Goal: Information Seeking & Learning: Understand process/instructions

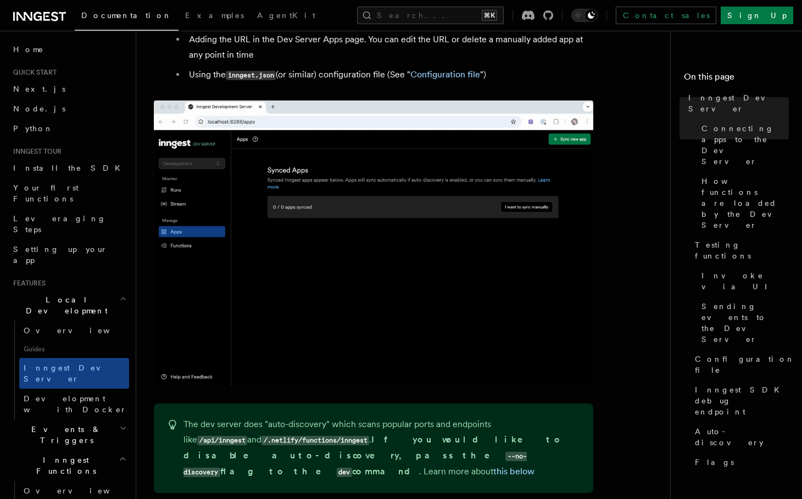
scroll to position [838, 0]
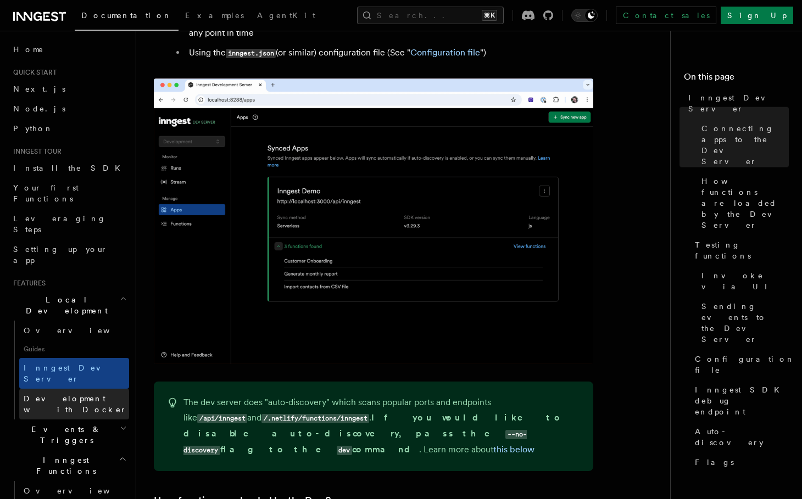
click at [78, 394] on span "Development with Docker" at bounding box center [75, 404] width 103 height 20
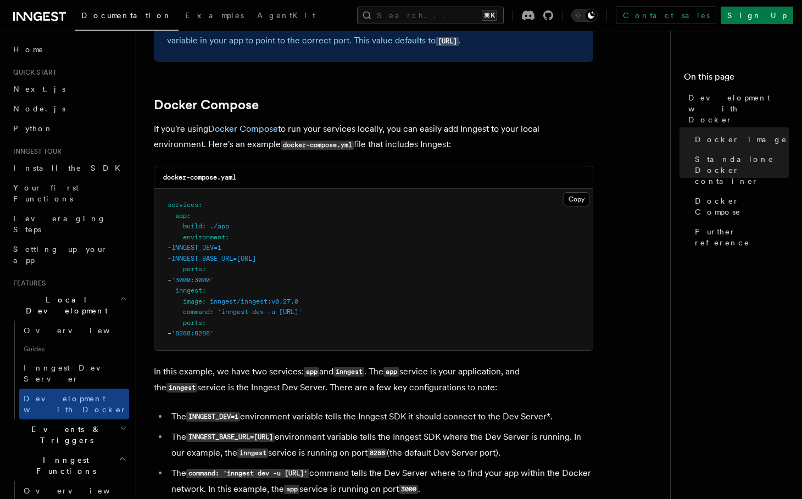
scroll to position [682, 0]
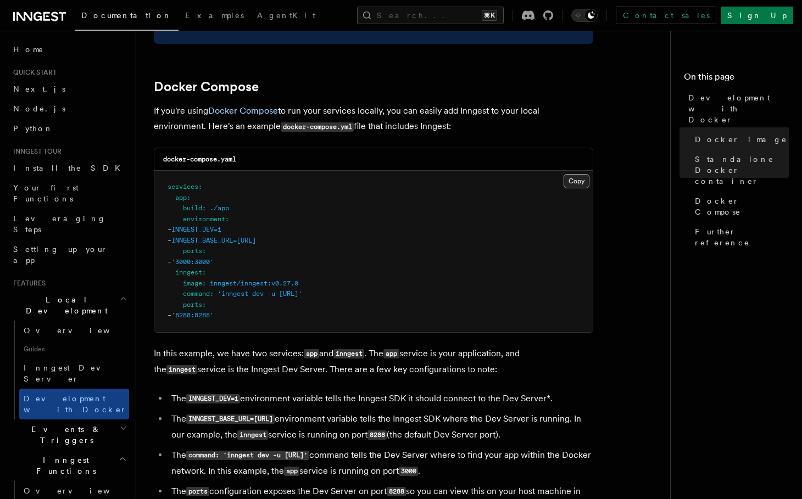
click at [570, 181] on button "Copy Copied" at bounding box center [576, 181] width 26 height 14
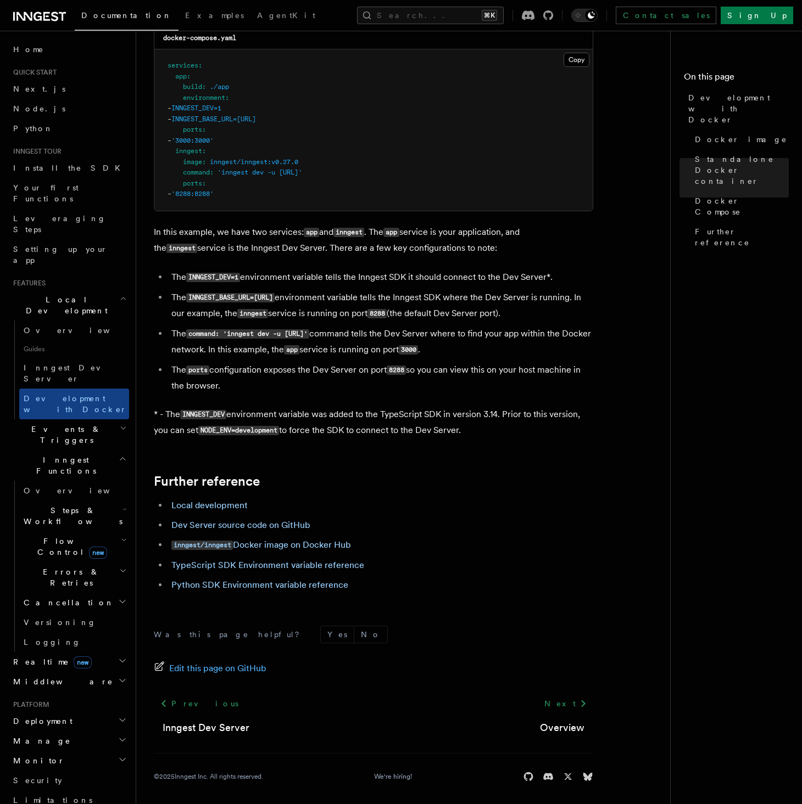
scroll to position [808, 0]
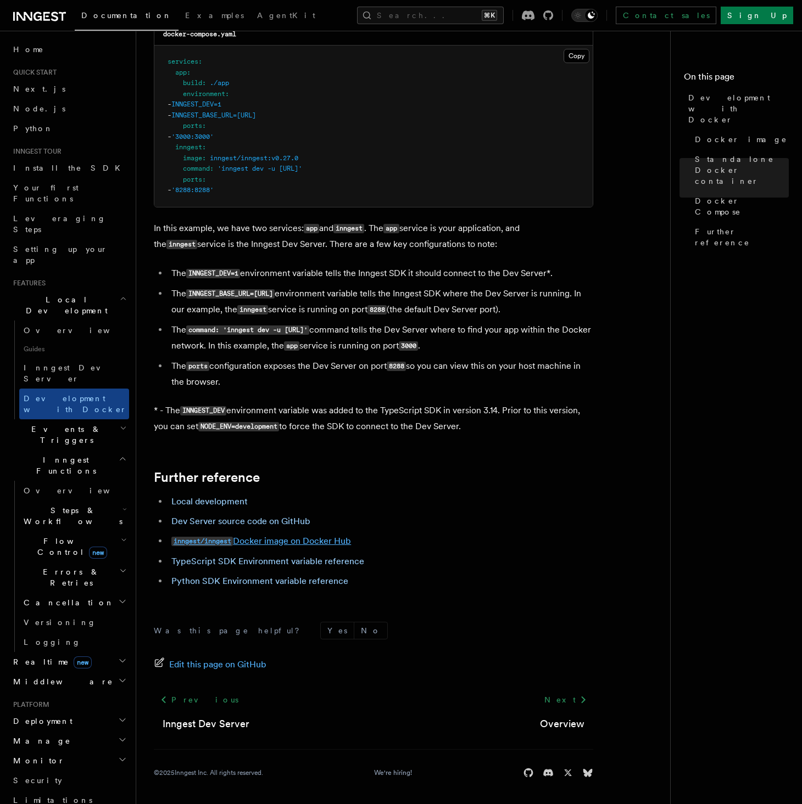
click at [318, 499] on link "inngest/inngest Docker image on Docker Hub" at bounding box center [261, 541] width 180 height 10
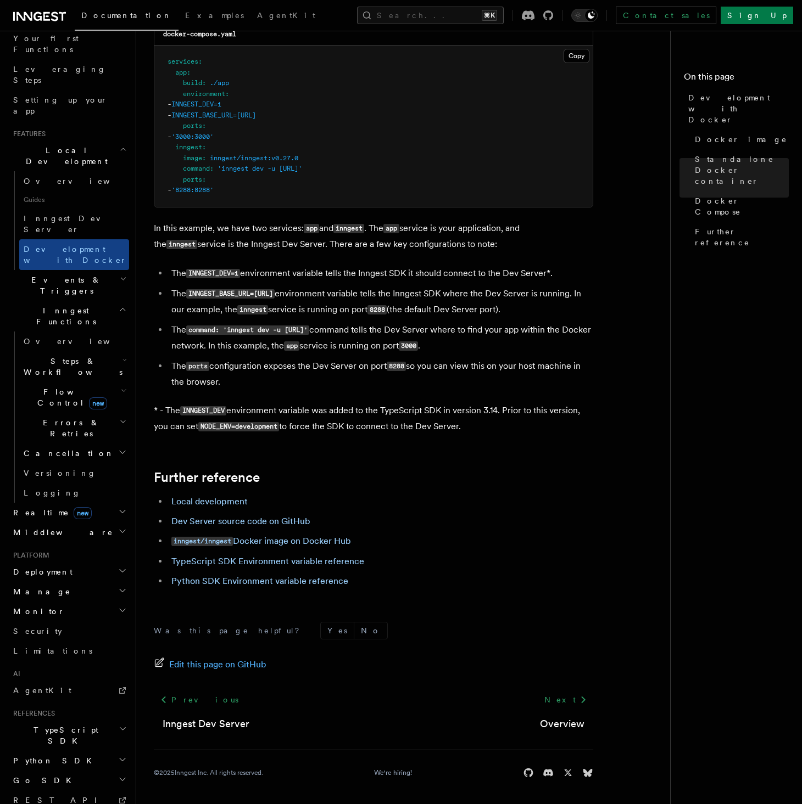
scroll to position [149, 0]
click at [41, 499] on span "Deployment" at bounding box center [41, 572] width 64 height 11
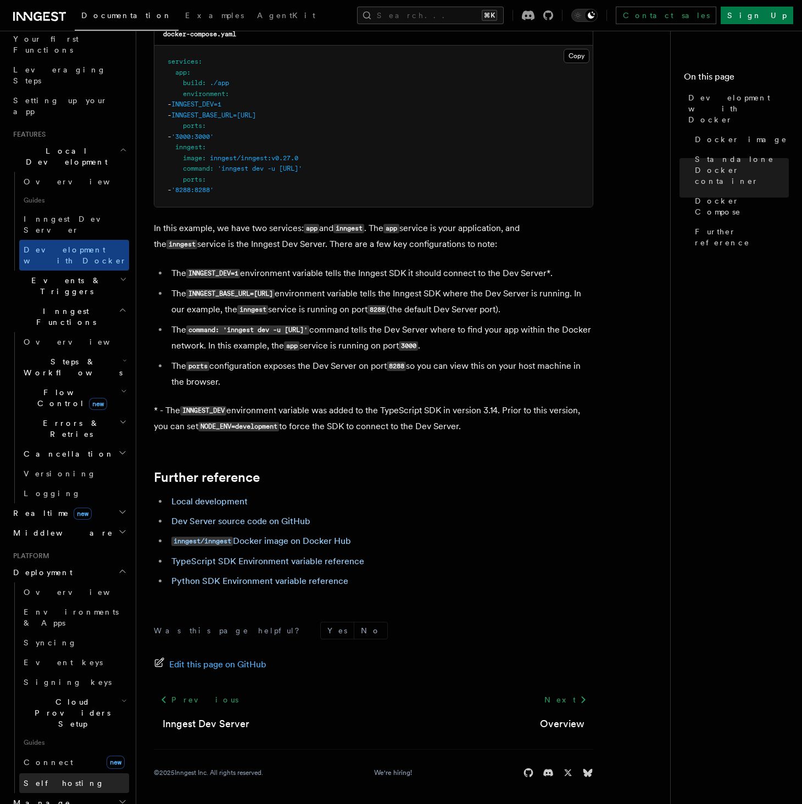
click at [51, 499] on span "Self hosting" at bounding box center [64, 783] width 81 height 9
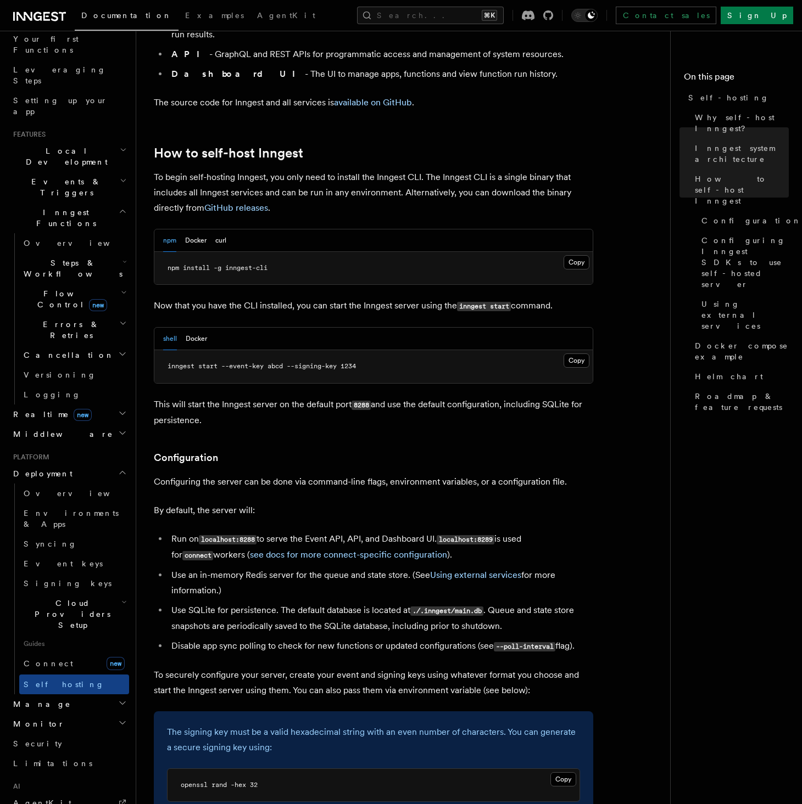
scroll to position [1006, 0]
click at [208, 327] on div "shell Docker" at bounding box center [373, 338] width 438 height 23
click at [197, 327] on button "Docker" at bounding box center [196, 338] width 21 height 23
click at [223, 229] on button "curl" at bounding box center [220, 240] width 11 height 23
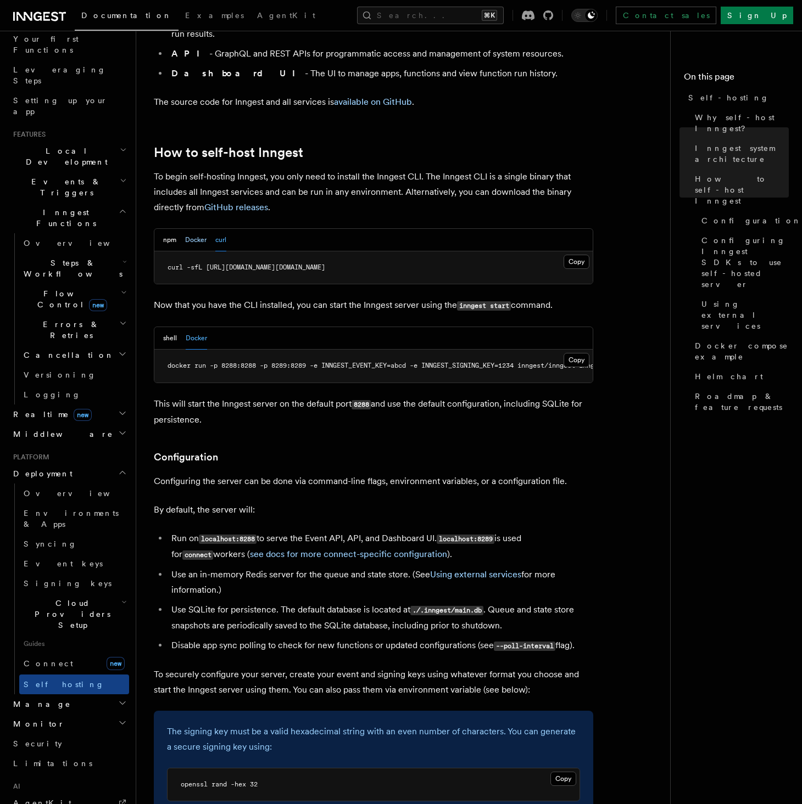
click at [196, 229] on button "Docker" at bounding box center [195, 240] width 21 height 23
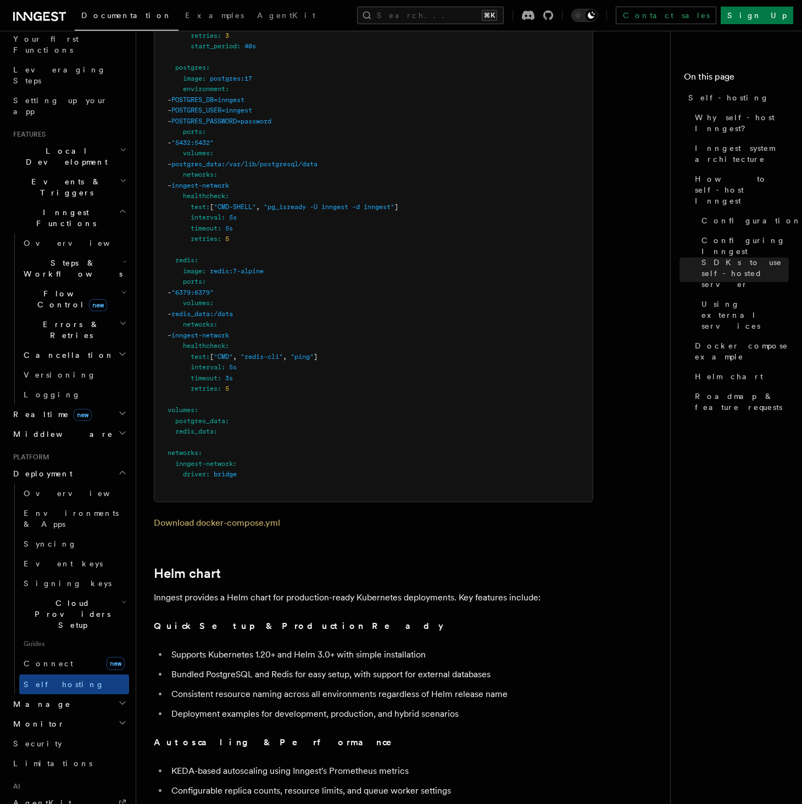
scroll to position [3652, 0]
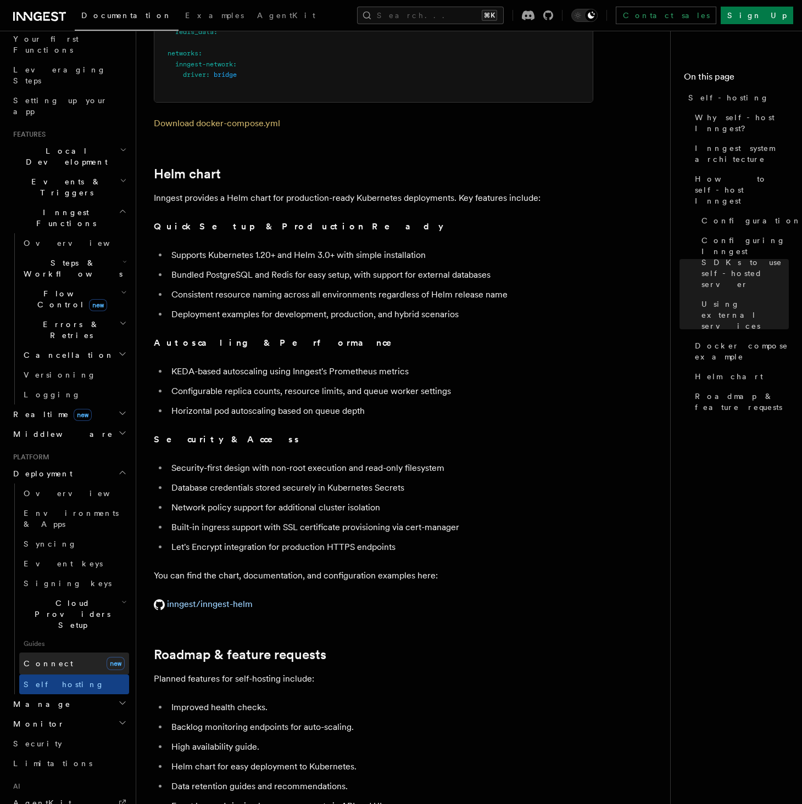
click at [43, 499] on span "Connect" at bounding box center [48, 663] width 49 height 9
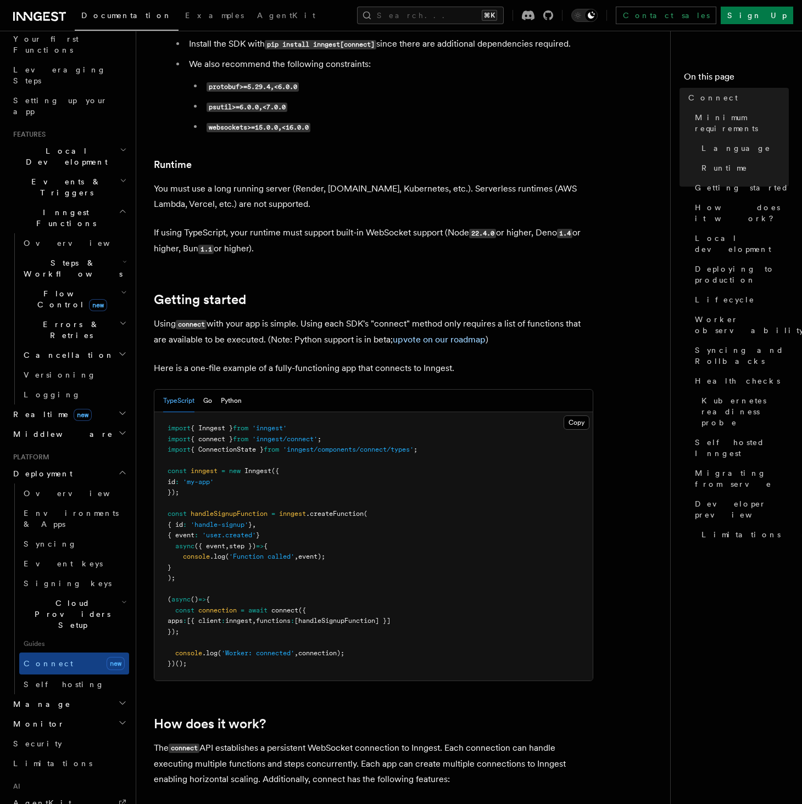
scroll to position [534, 0]
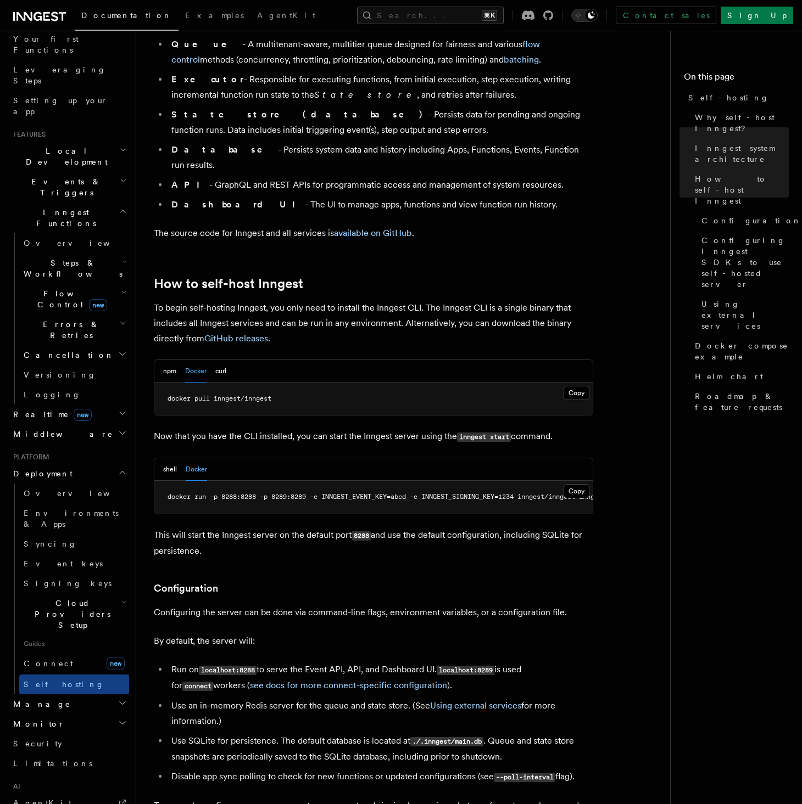
scroll to position [907, 0]
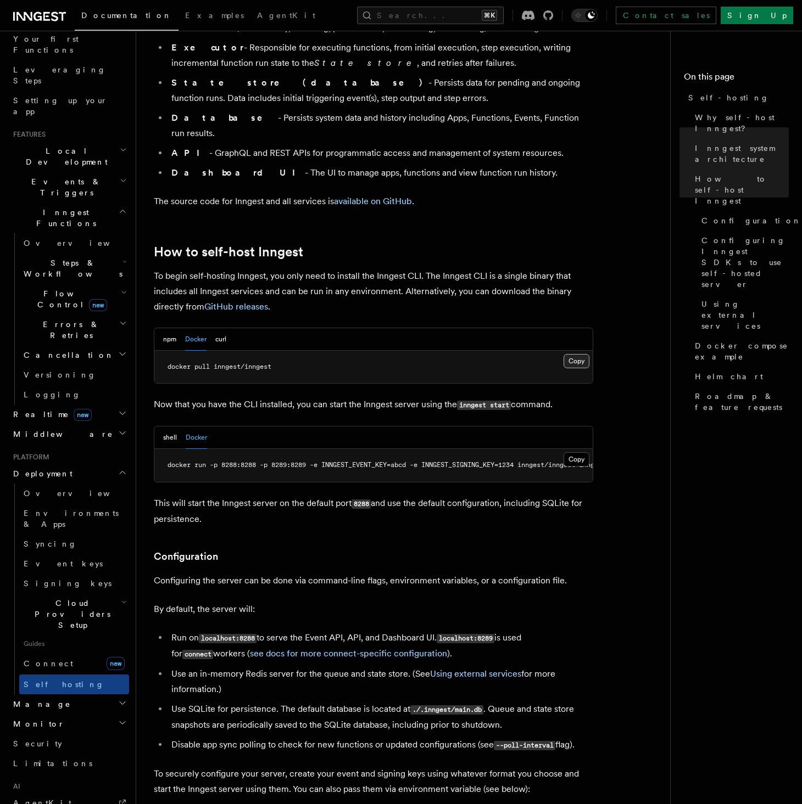
click at [580, 354] on button "Copy Copied" at bounding box center [576, 361] width 26 height 14
click at [583, 452] on button "Copy Copied" at bounding box center [576, 459] width 26 height 14
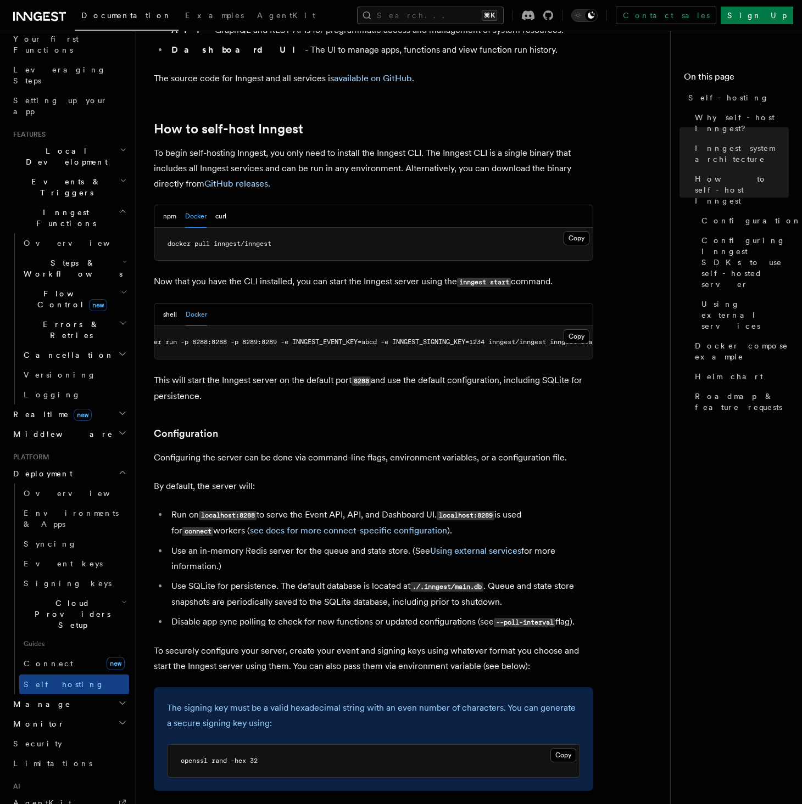
scroll to position [0, 24]
click at [578, 329] on button "Copy Copied" at bounding box center [576, 336] width 26 height 14
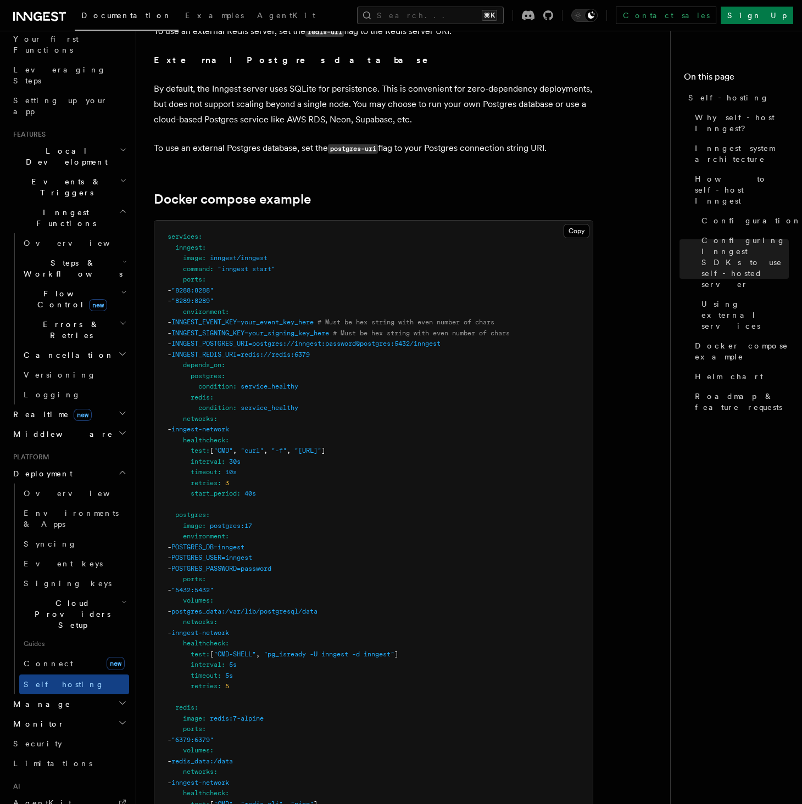
scroll to position [2805, 0]
click at [570, 225] on button "Copy Copied" at bounding box center [576, 232] width 26 height 14
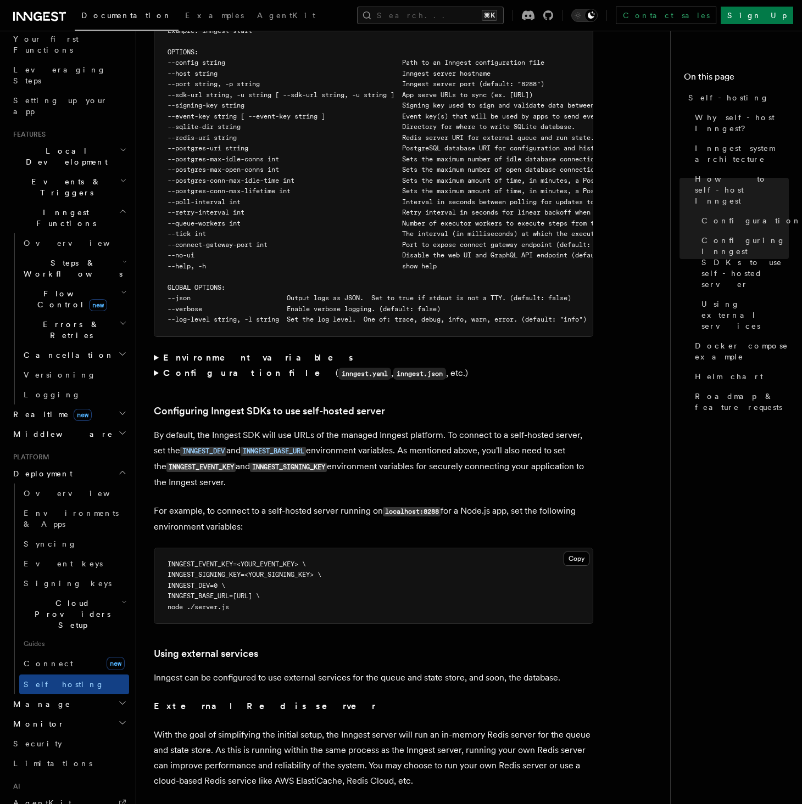
scroll to position [2026, 0]
drag, startPoint x: 150, startPoint y: 418, endPoint x: 290, endPoint y: 595, distance: 225.9
click at [290, 499] on div "Platform Deployment Self-hosting Self-hosting support for Inngest is supported …" at bounding box center [425, 345] width 578 height 4742
copy article "By default, the Inngest SDK will use URLs of the managed Inngest platform. To c…"
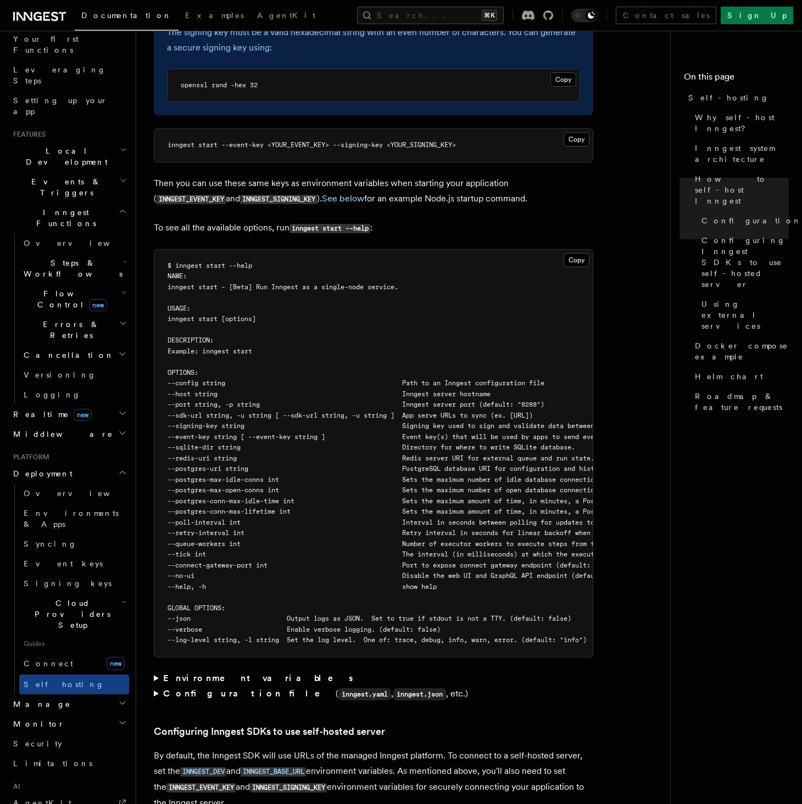
scroll to position [1756, 0]
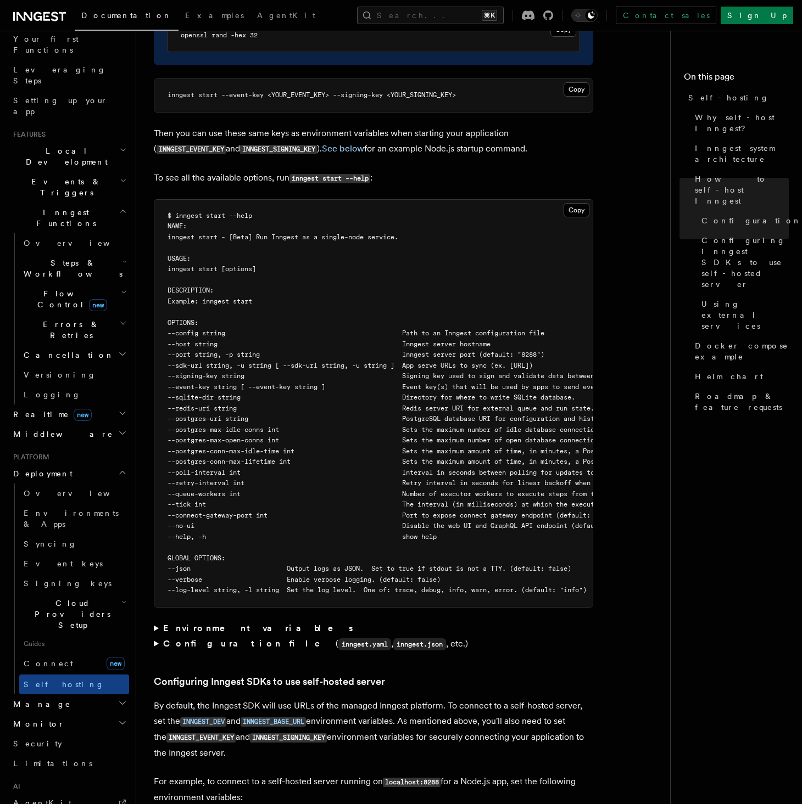
click at [153, 499] on div "Platform Deployment Self-hosting Self-hosting support for Inngest is supported …" at bounding box center [425, 615] width 578 height 4742
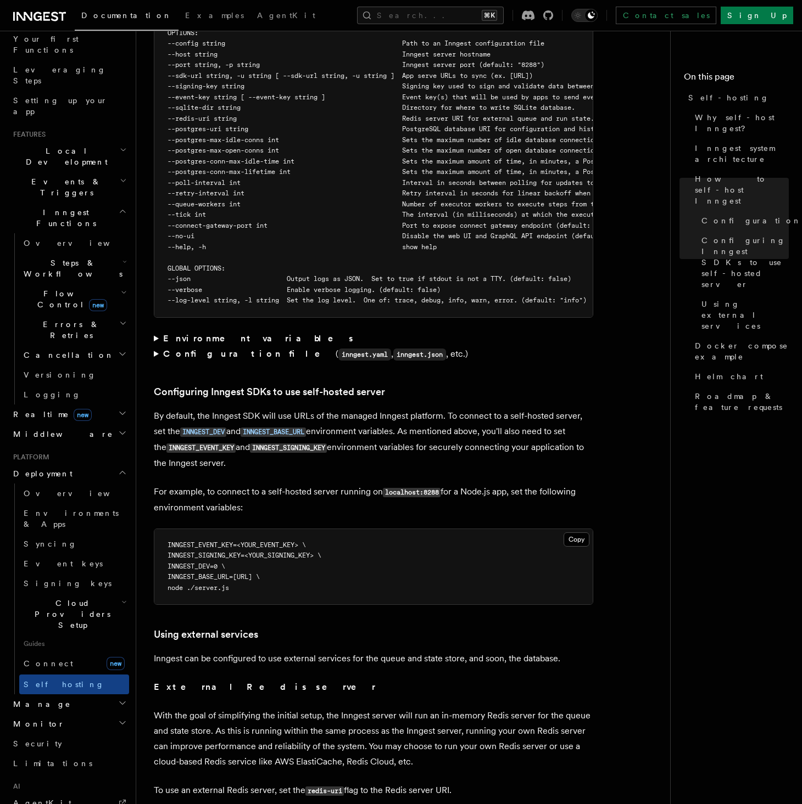
scroll to position [2054, 0]
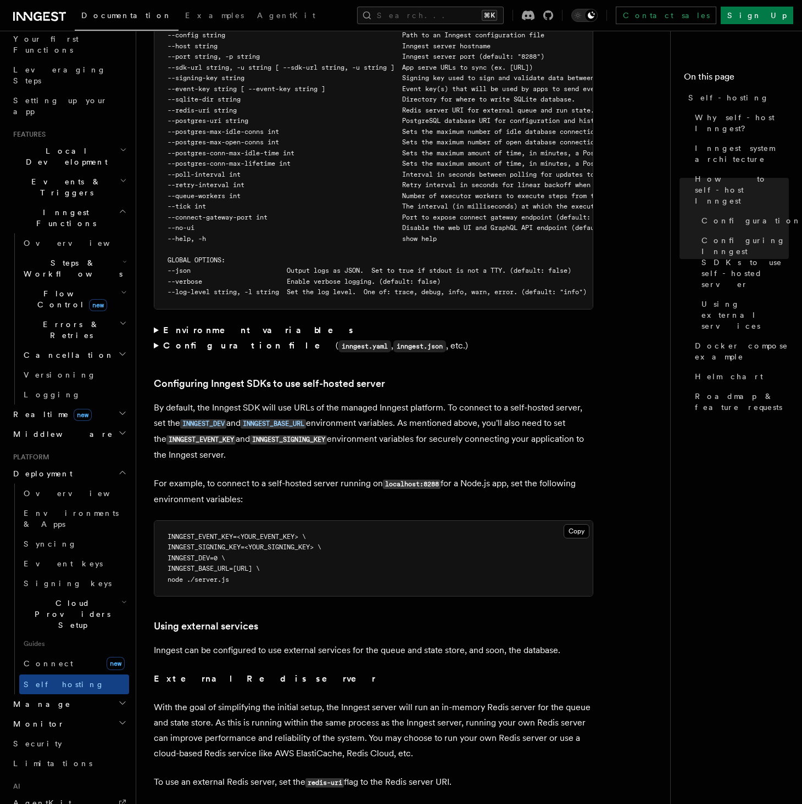
click at [156, 323] on summary "Environment variables" at bounding box center [373, 330] width 439 height 15
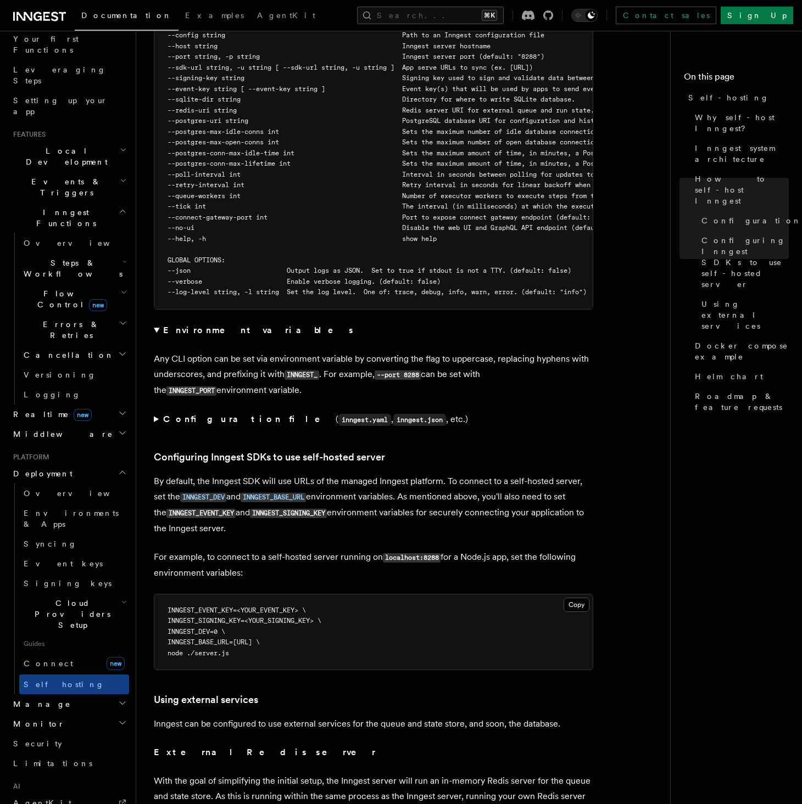
click at [154, 412] on summary "Configuration file ( inngest.yaml , inngest.json , etc.)" at bounding box center [373, 420] width 439 height 16
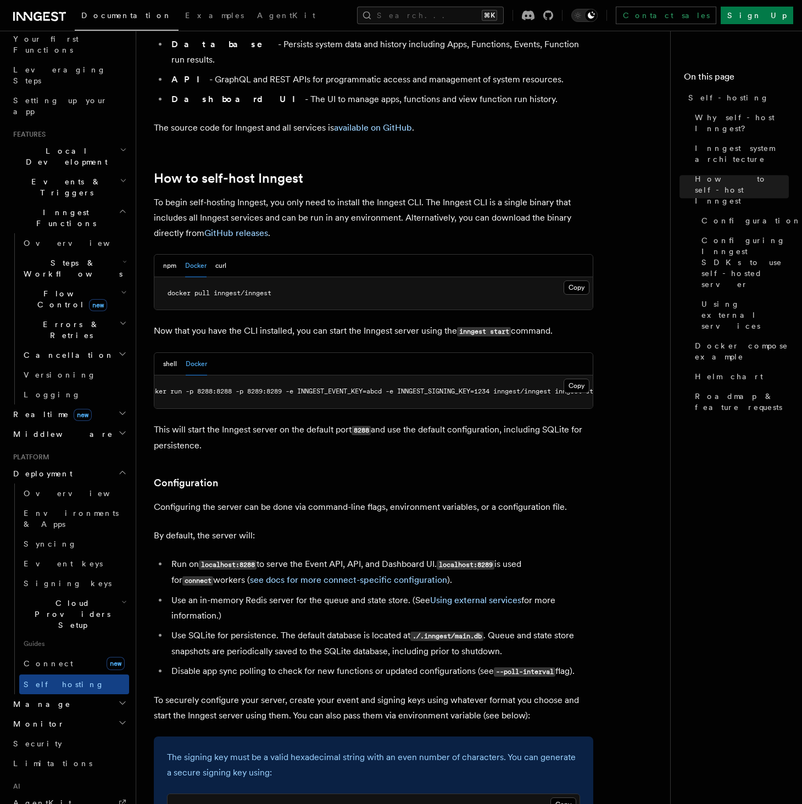
scroll to position [0, 0]
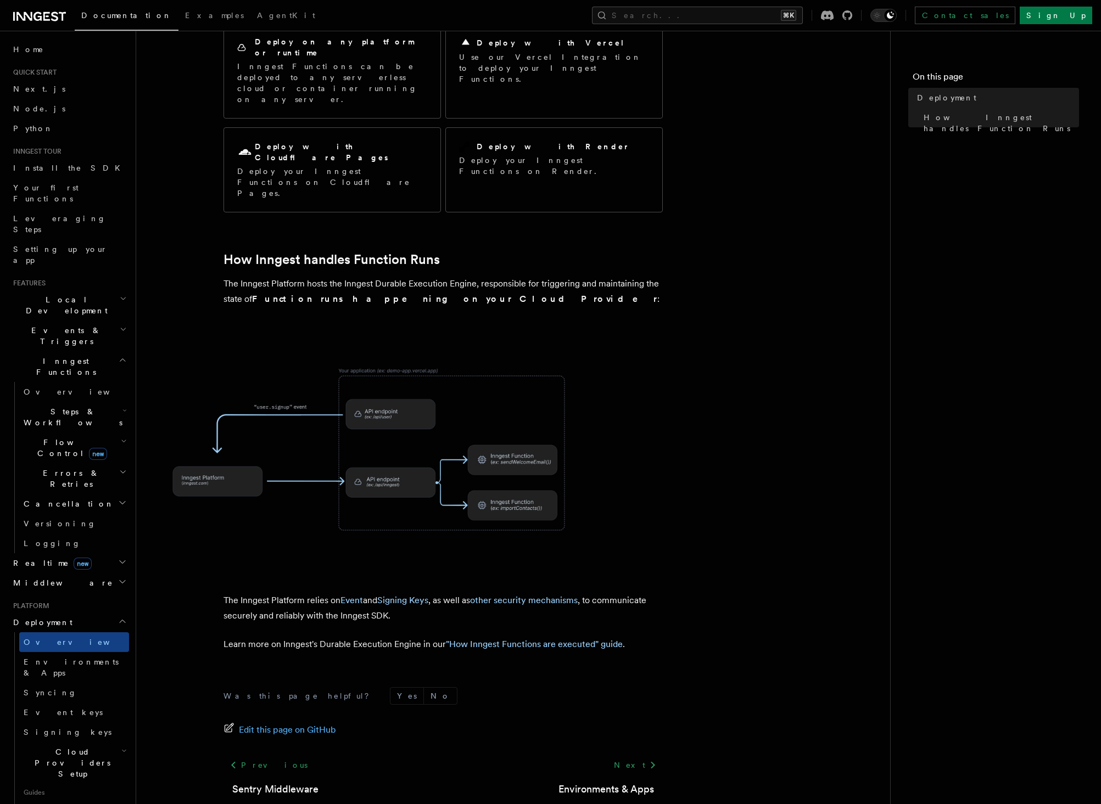
scroll to position [132, 0]
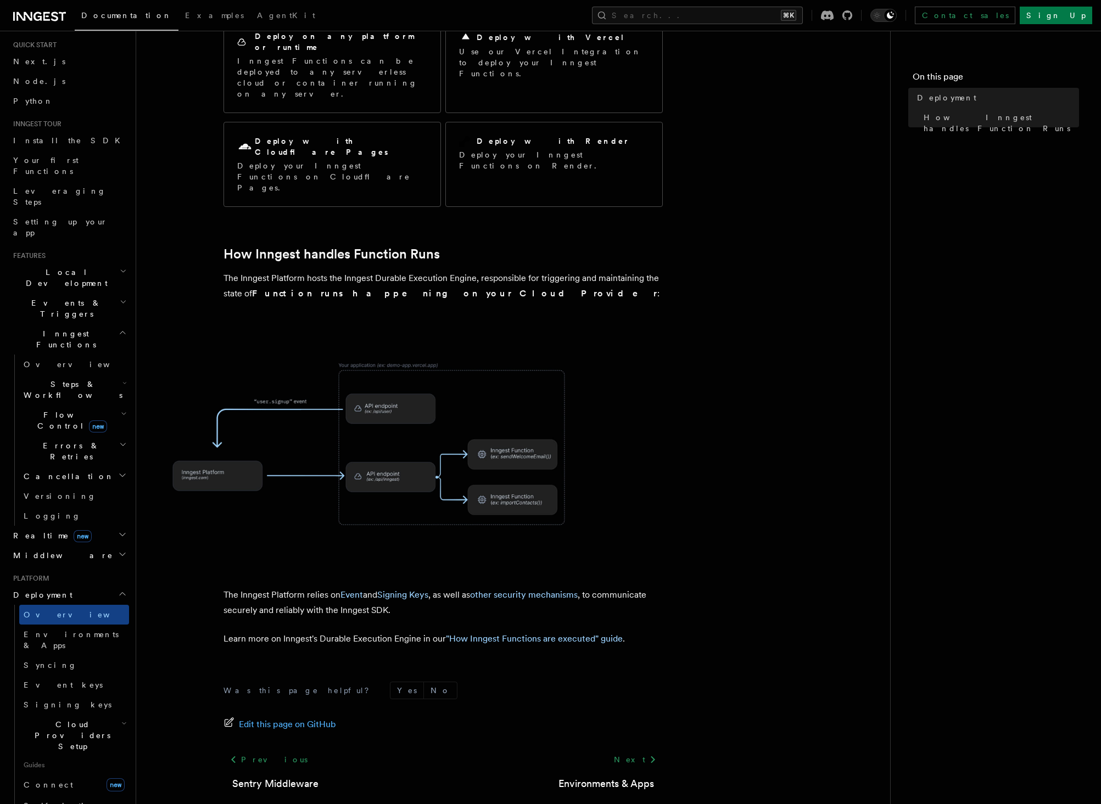
click at [69, 719] on span "Cloud Providers Setup" at bounding box center [70, 735] width 102 height 33
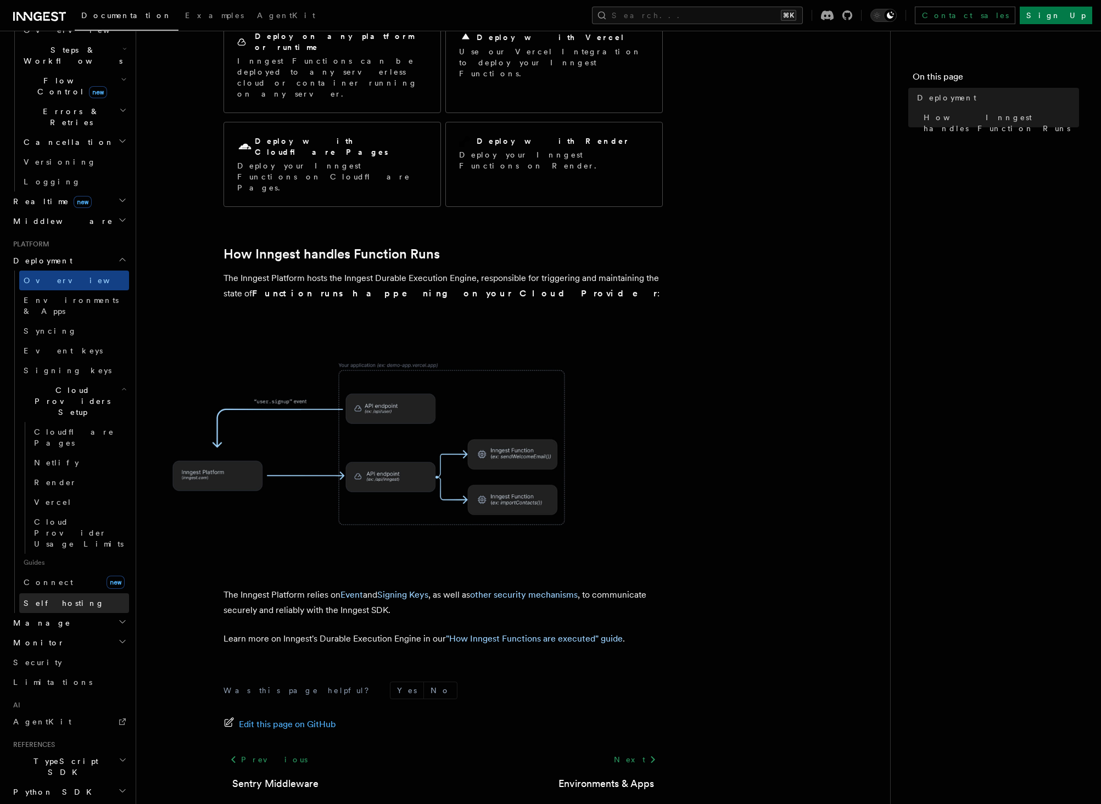
click at [59, 599] on span "Self hosting" at bounding box center [64, 603] width 81 height 9
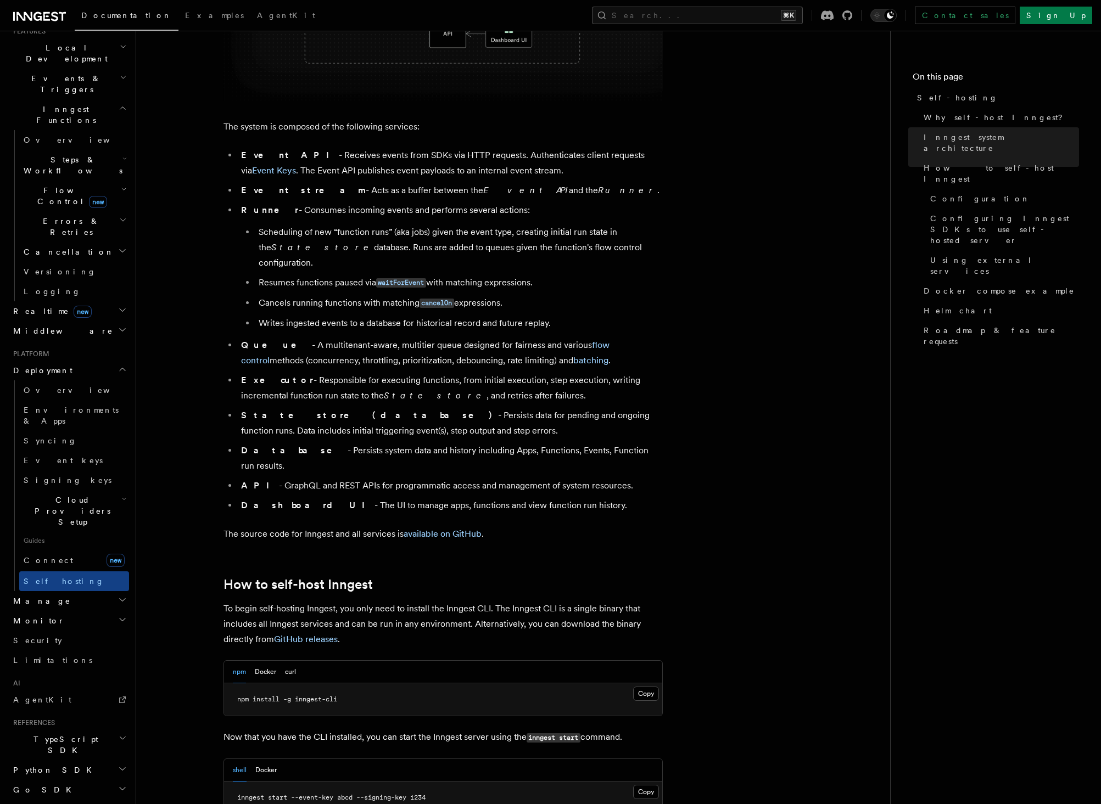
scroll to position [575, 0]
click at [950, 213] on span "Configuring Inngest SDKs to use self-hosted server" at bounding box center [1004, 229] width 149 height 33
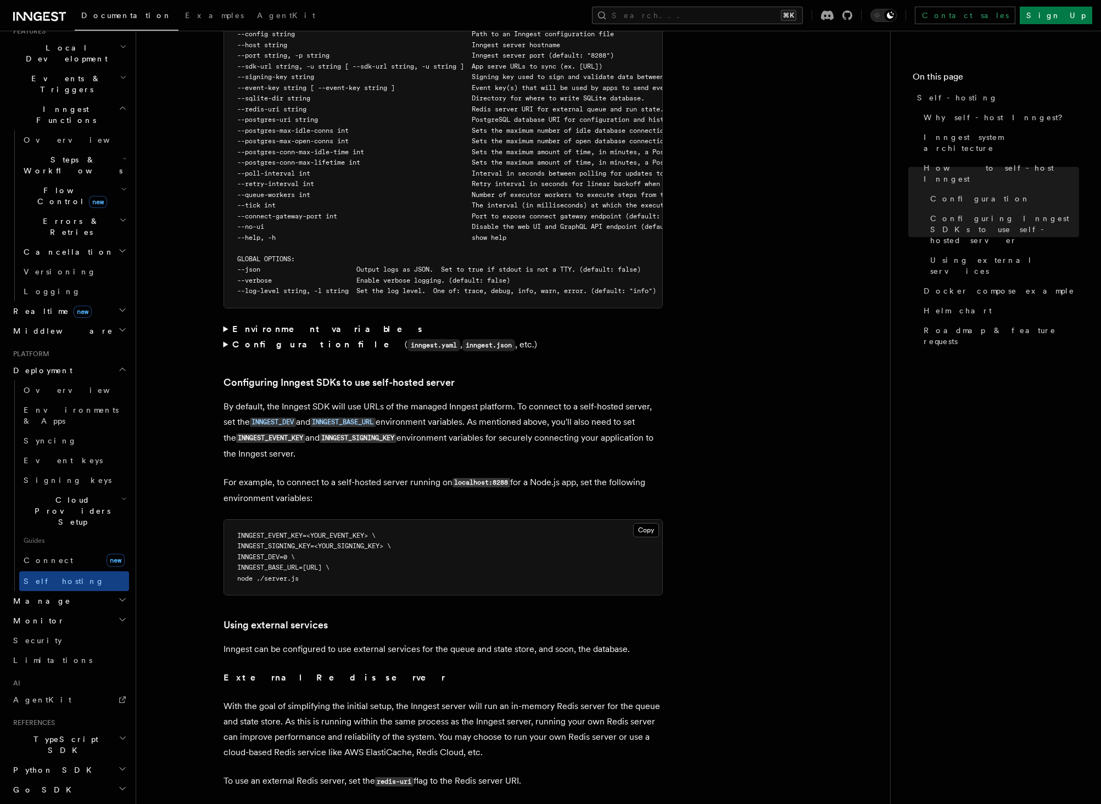
scroll to position [2057, 0]
click at [224, 320] on summary "Environment variables" at bounding box center [442, 327] width 439 height 15
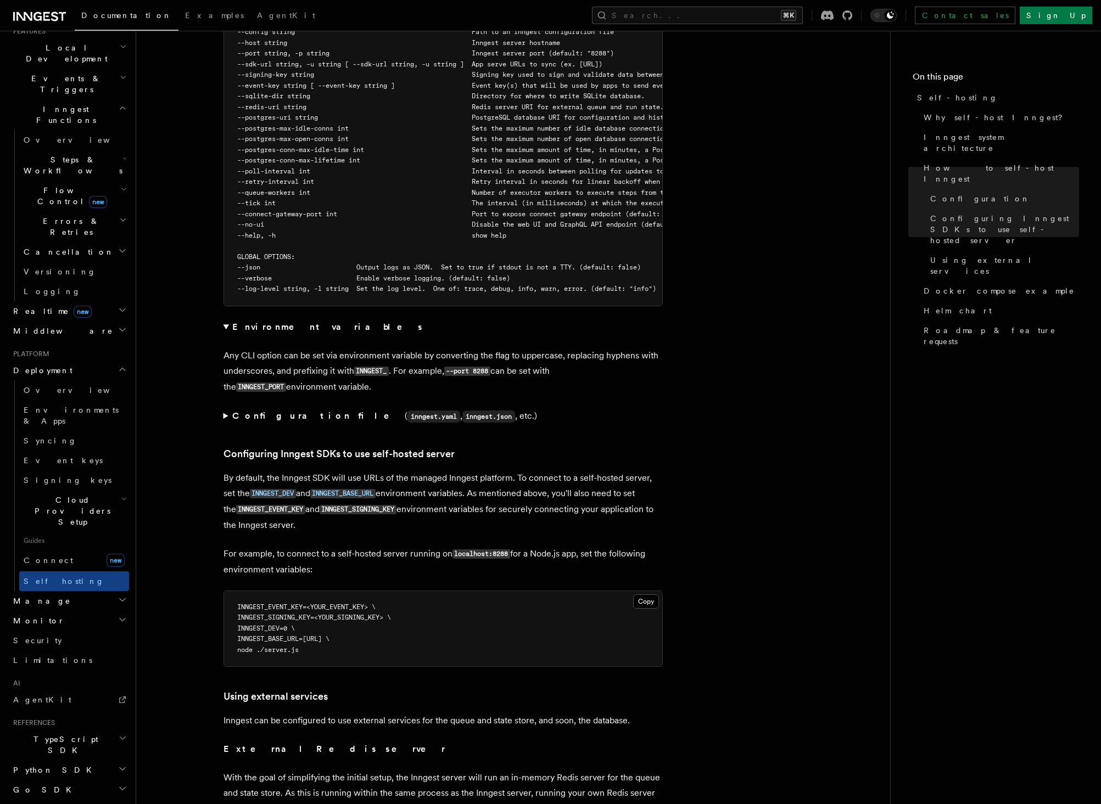
click at [226, 408] on summary "Configuration file ( inngest.yaml , inngest.json , etc.)" at bounding box center [442, 416] width 439 height 16
